Goal: Transaction & Acquisition: Purchase product/service

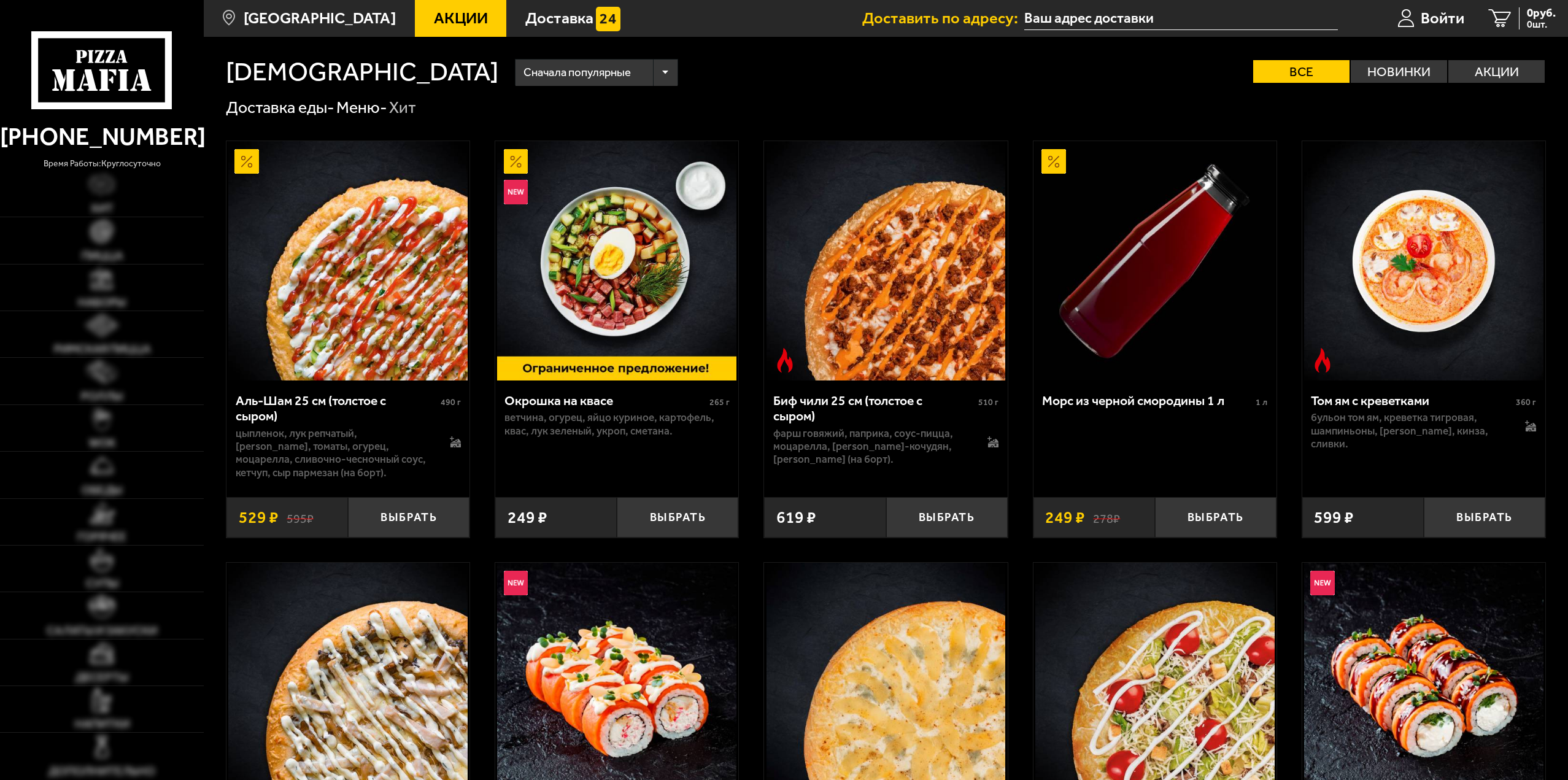
type input "[STREET_ADDRESS]"
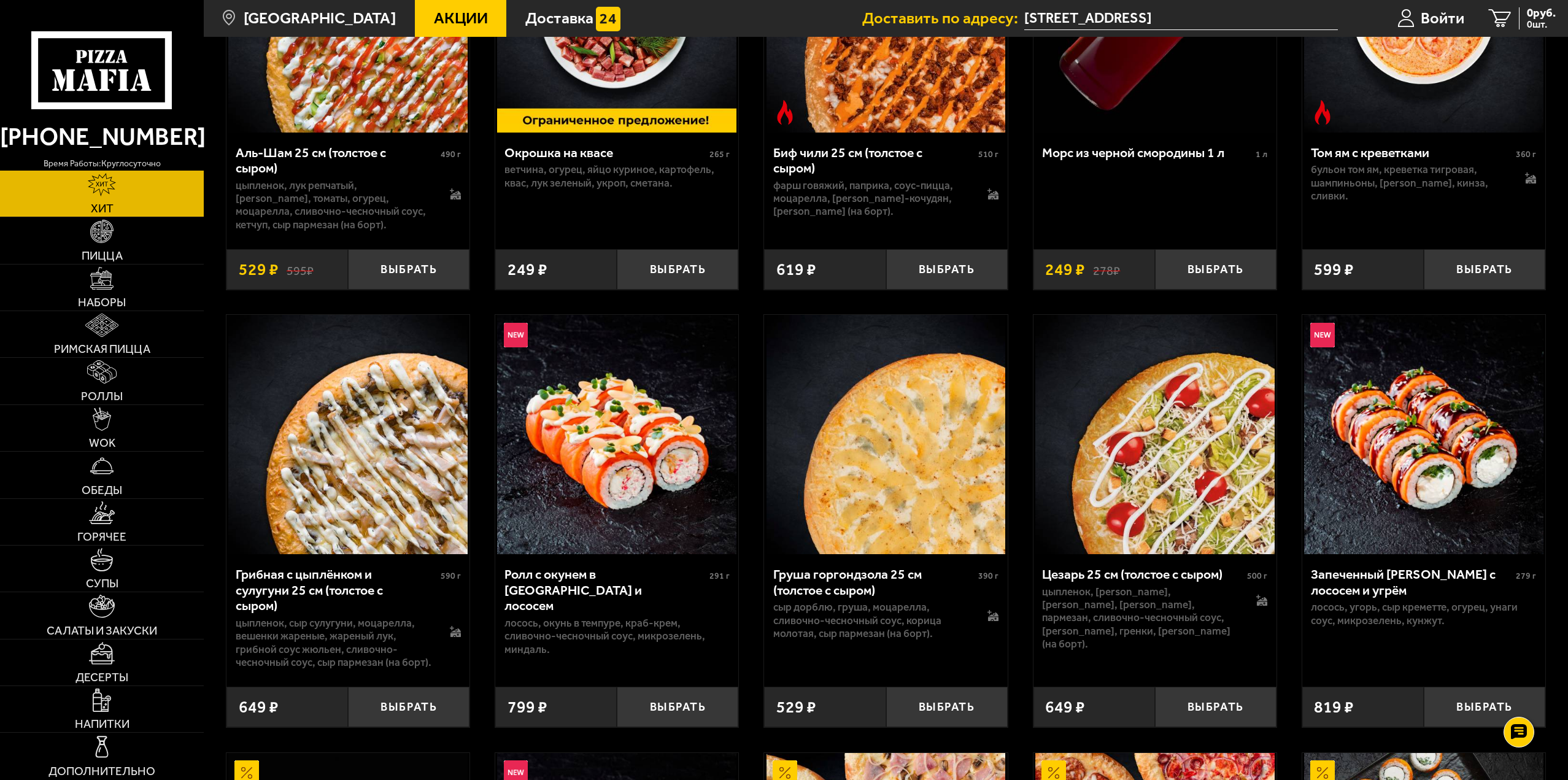
scroll to position [246, 0]
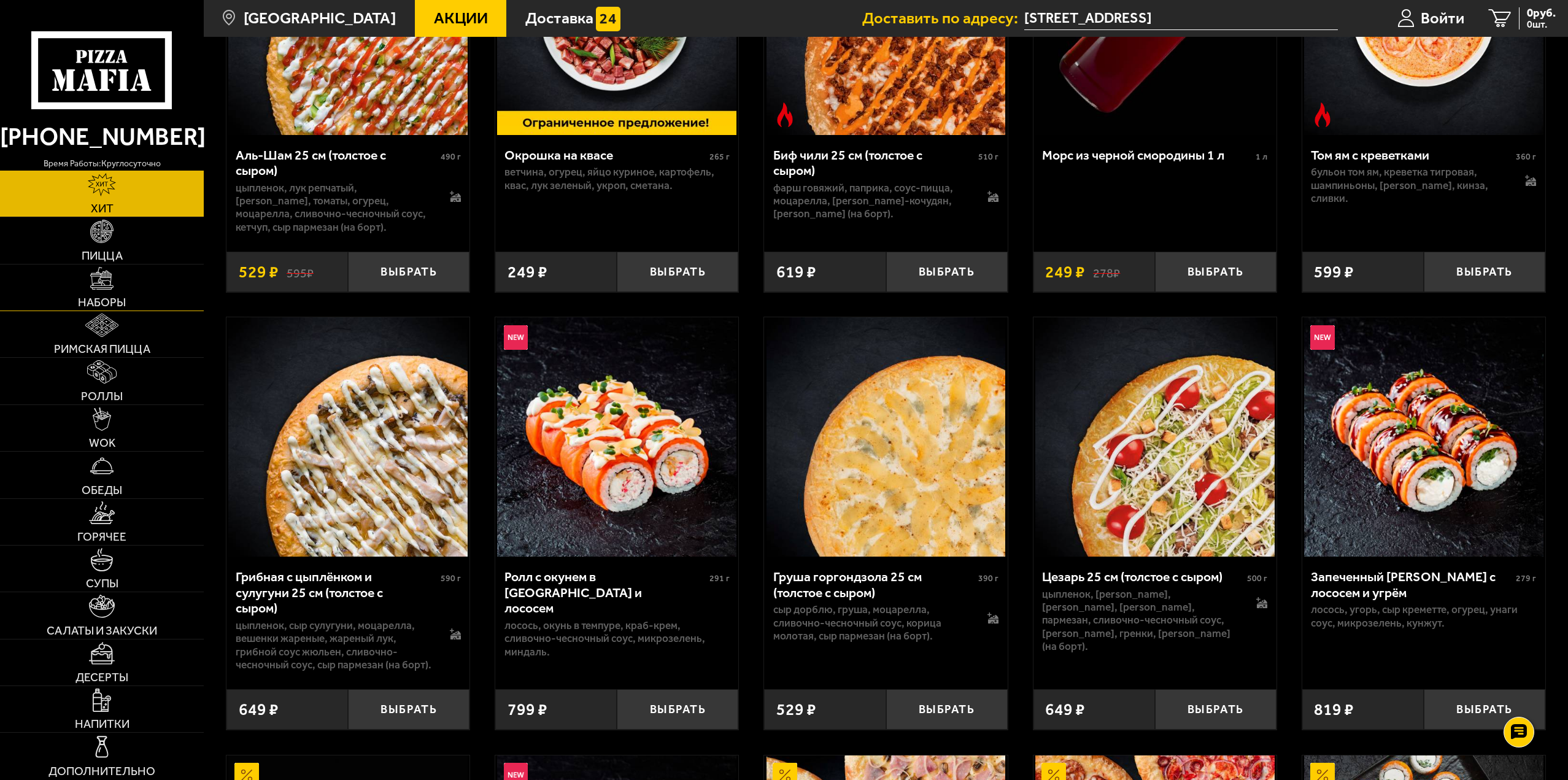
click at [107, 288] on img at bounding box center [102, 278] width 24 height 24
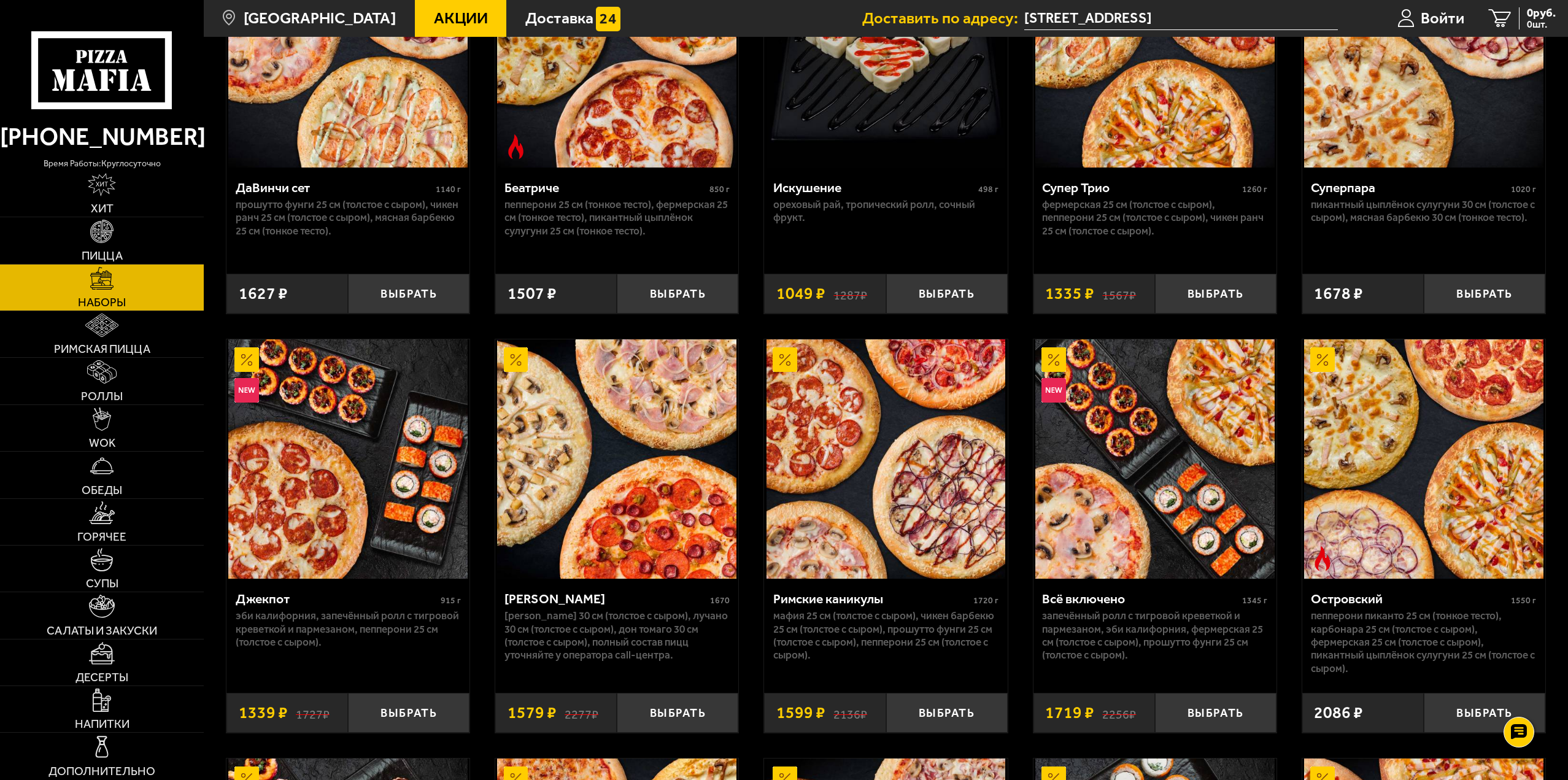
scroll to position [1043, 0]
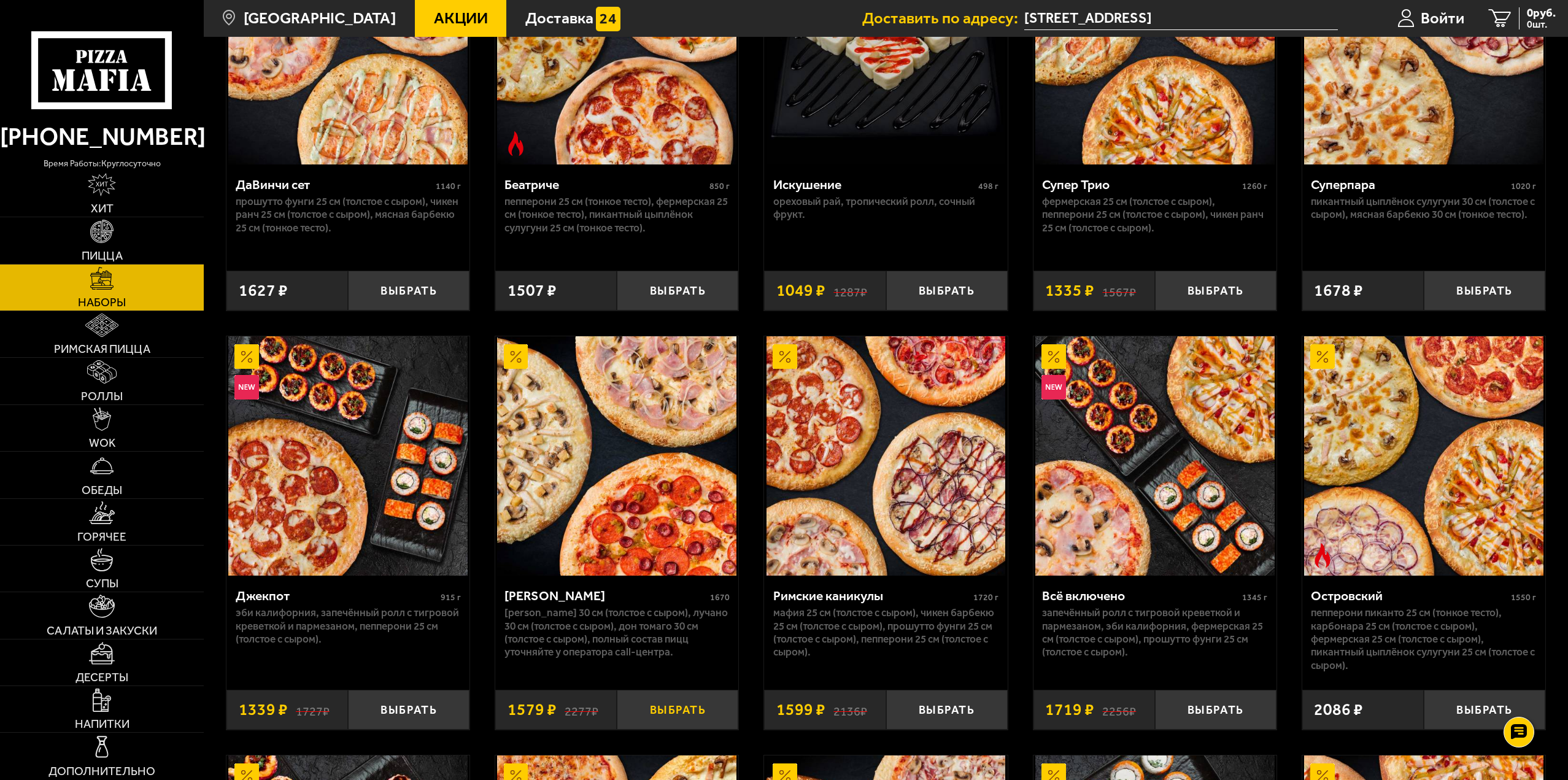
click at [653, 720] on button "Выбрать" at bounding box center [677, 709] width 122 height 39
click at [1520, 14] on span "1579 руб." at bounding box center [1532, 12] width 47 height 11
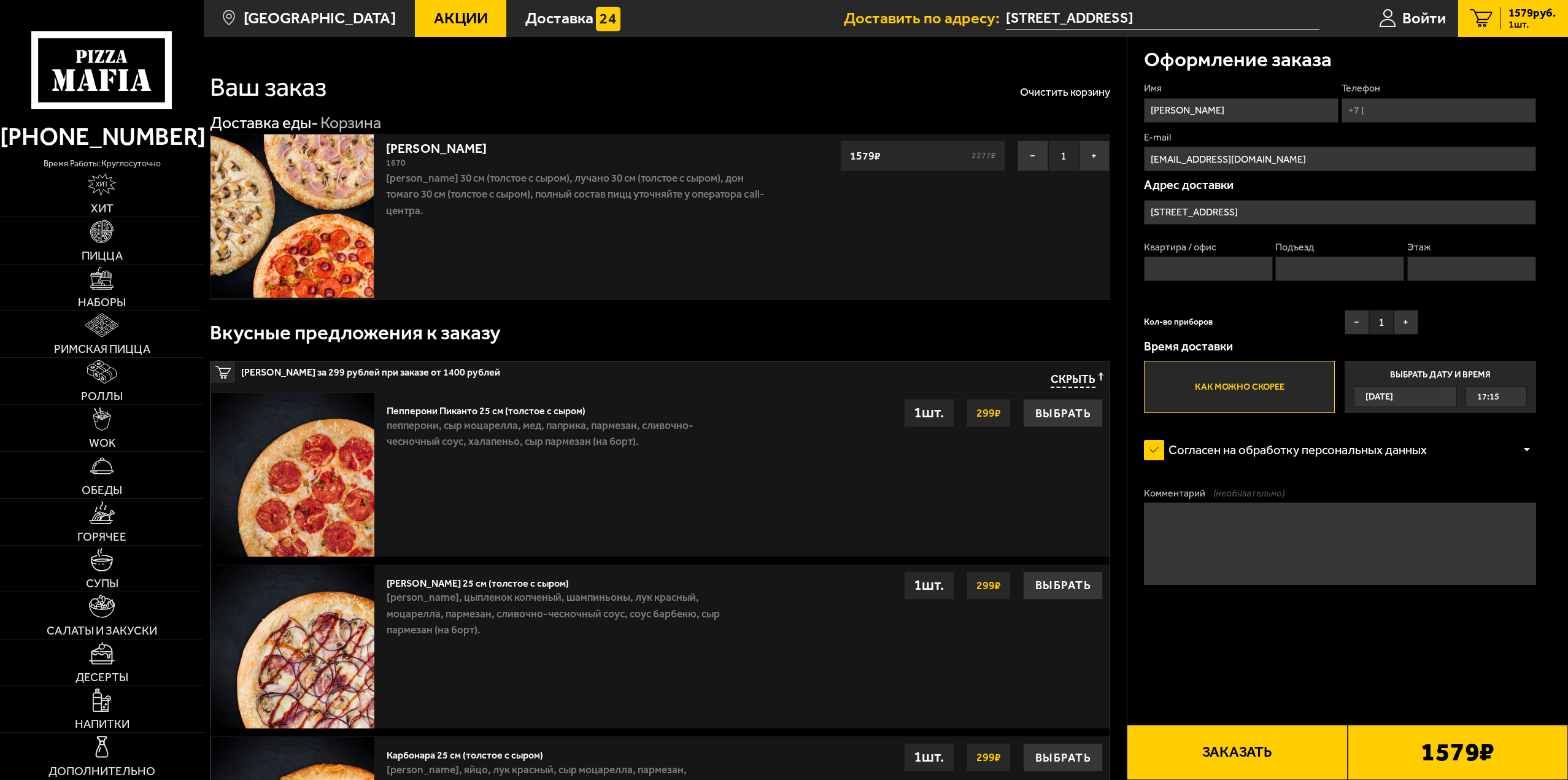
drag, startPoint x: 1198, startPoint y: 489, endPoint x: 1186, endPoint y: 549, distance: 61.2
click at [1186, 549] on textarea "Комментарий (необязательно)" at bounding box center [1339, 543] width 392 height 82
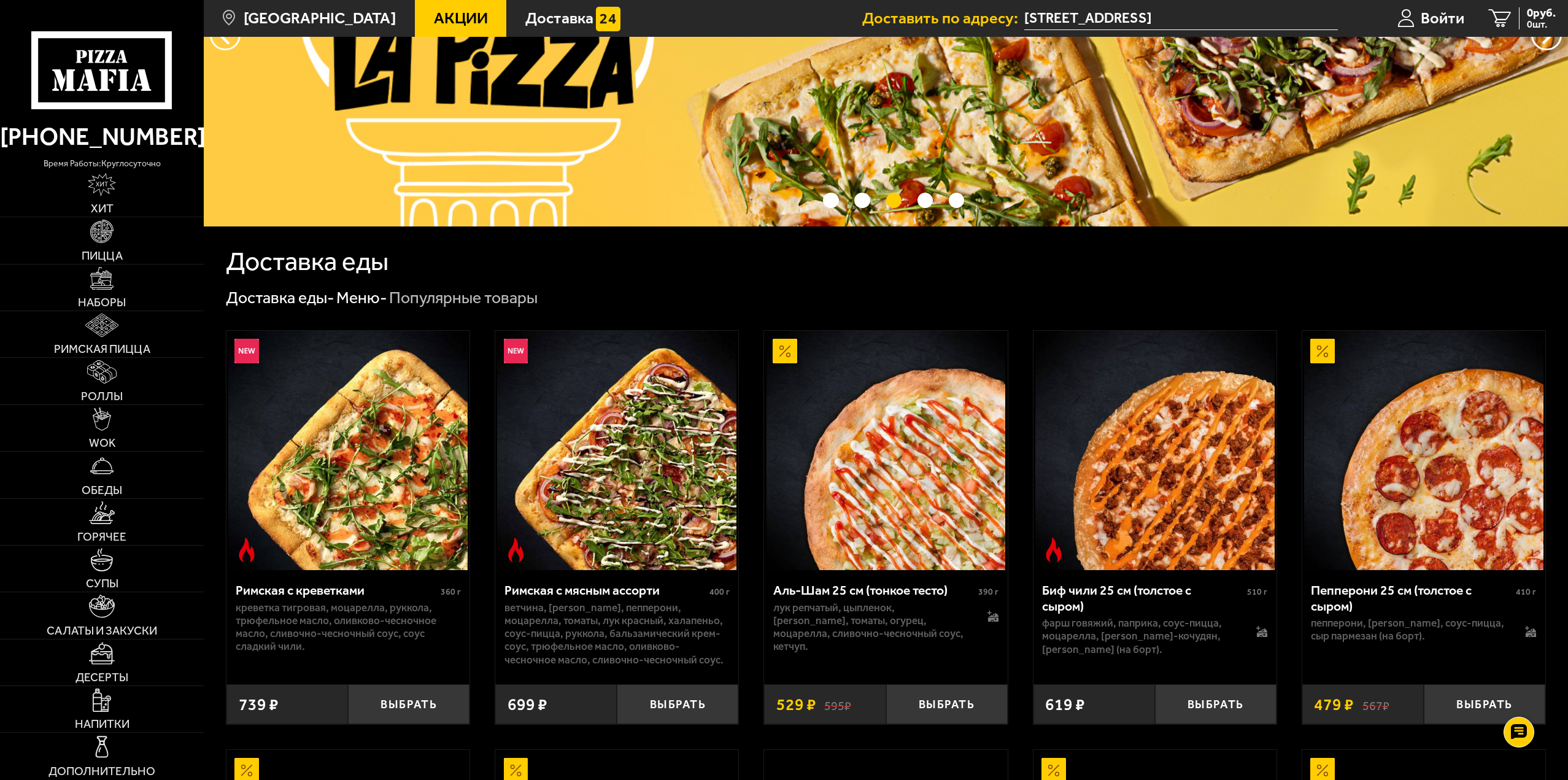
scroll to position [246, 0]
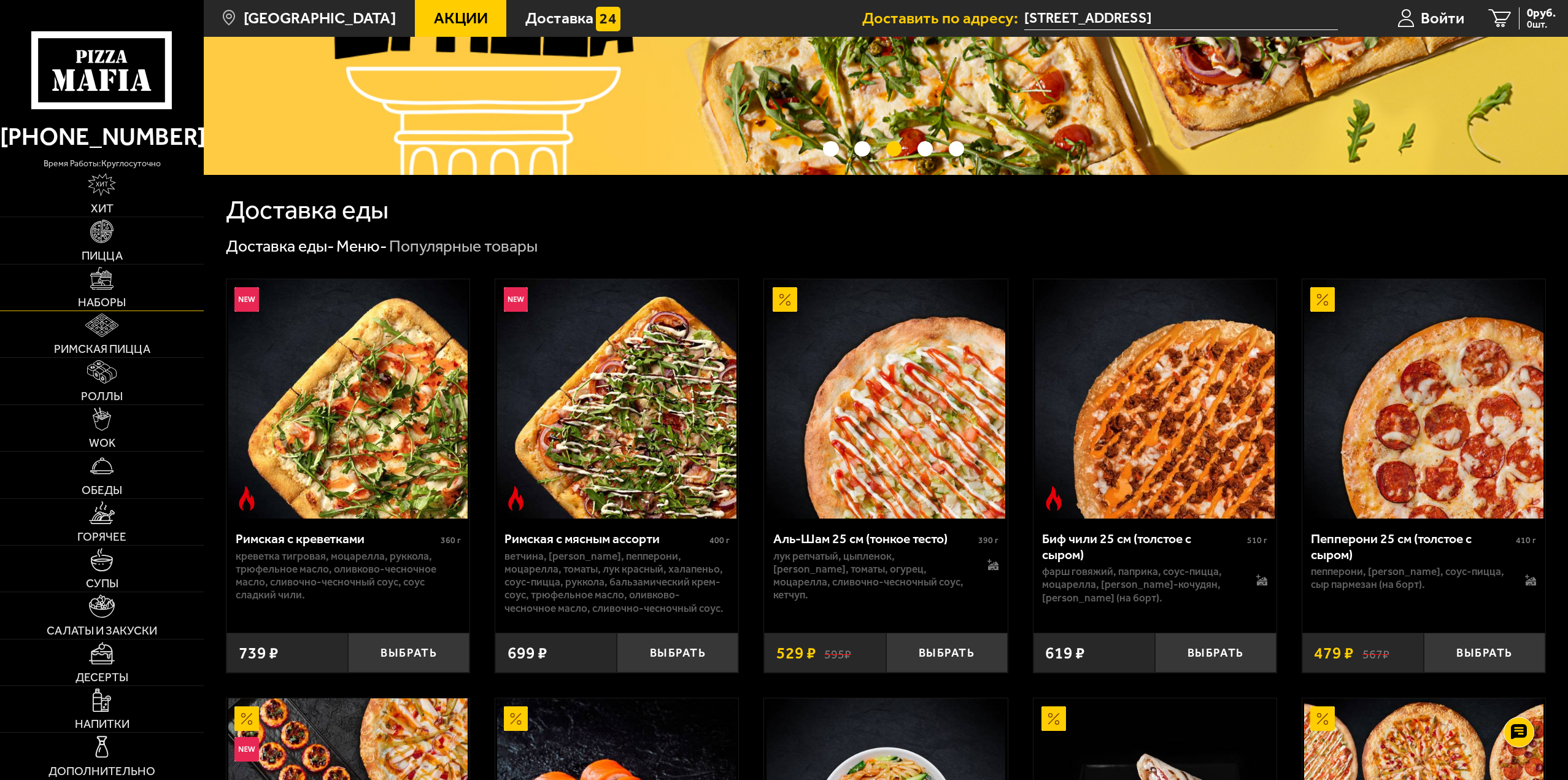
click at [112, 286] on img at bounding box center [102, 278] width 24 height 24
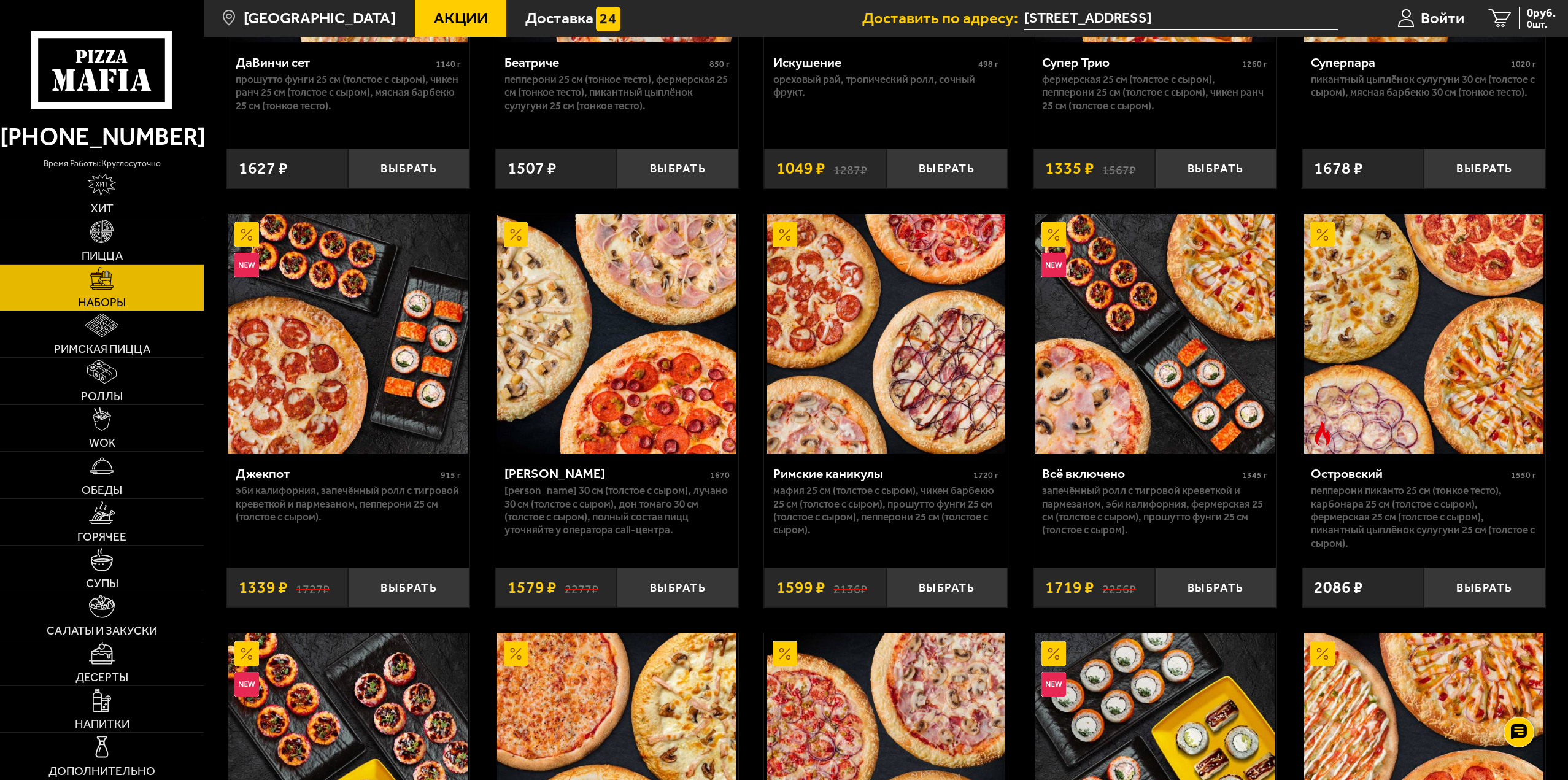
scroll to position [1166, 0]
click at [666, 425] on img at bounding box center [617, 333] width 239 height 240
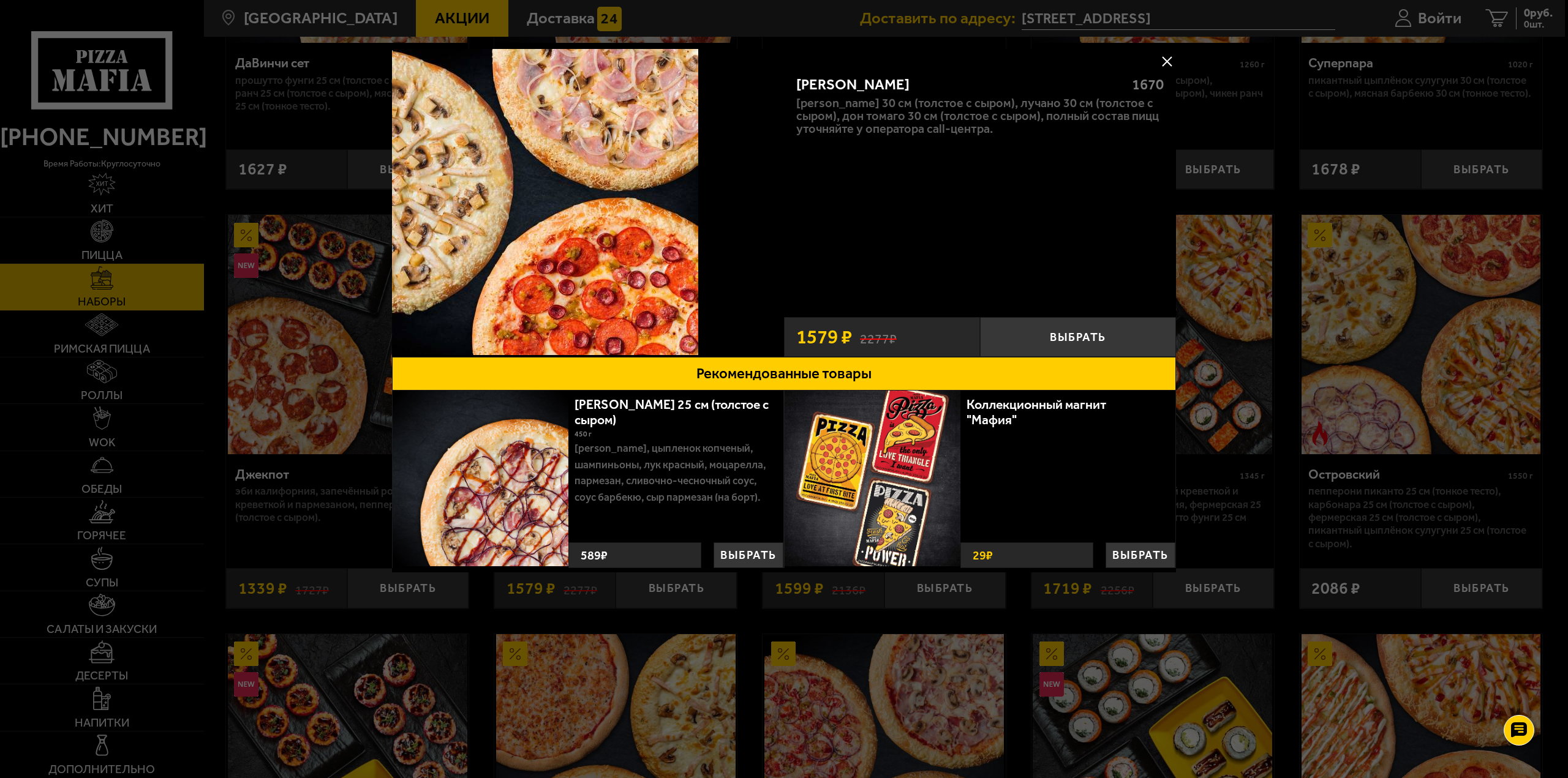
click at [1168, 60] on button at bounding box center [1166, 60] width 18 height 18
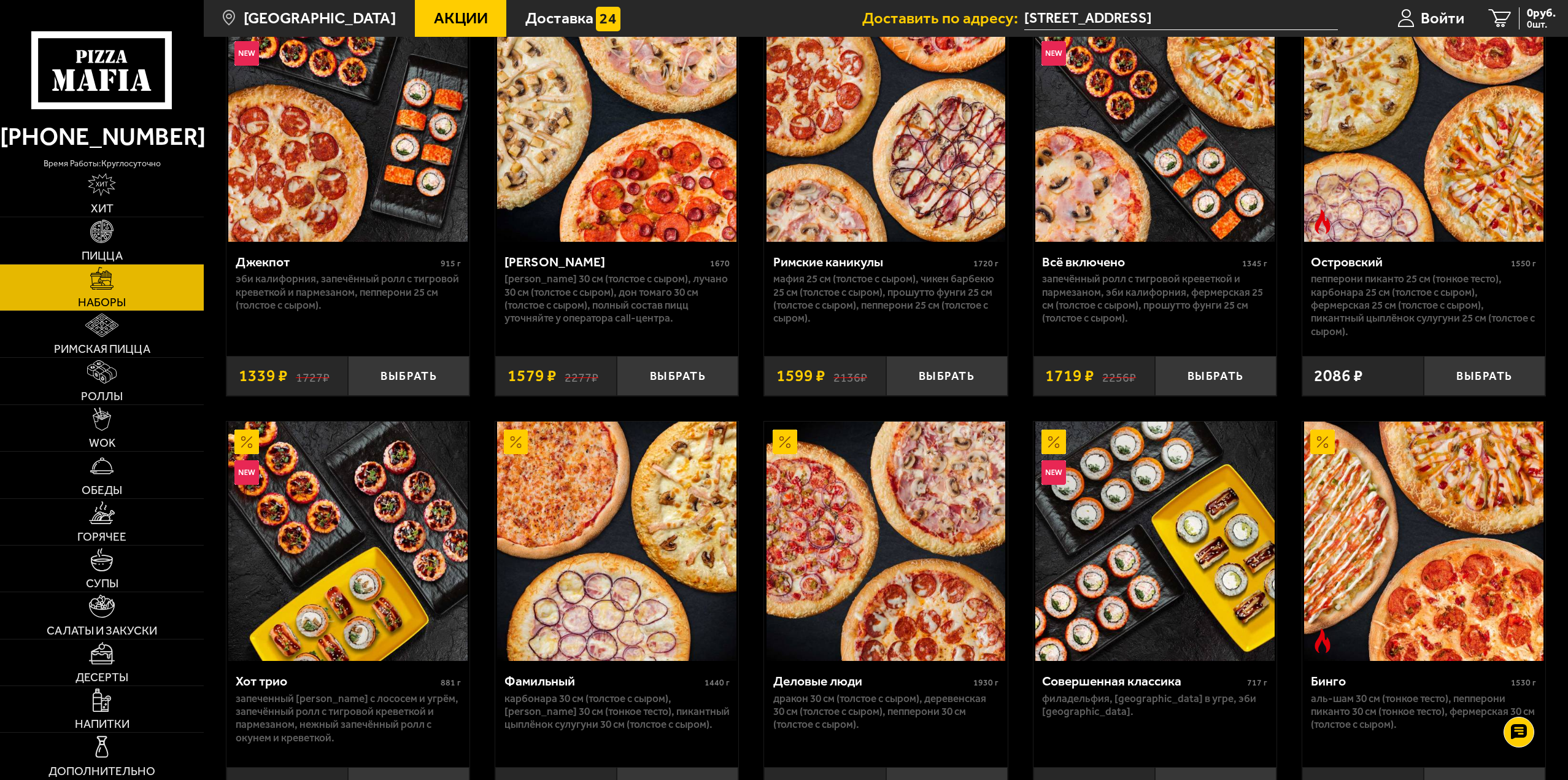
scroll to position [1412, 0]
